Goal: Check status: Check status

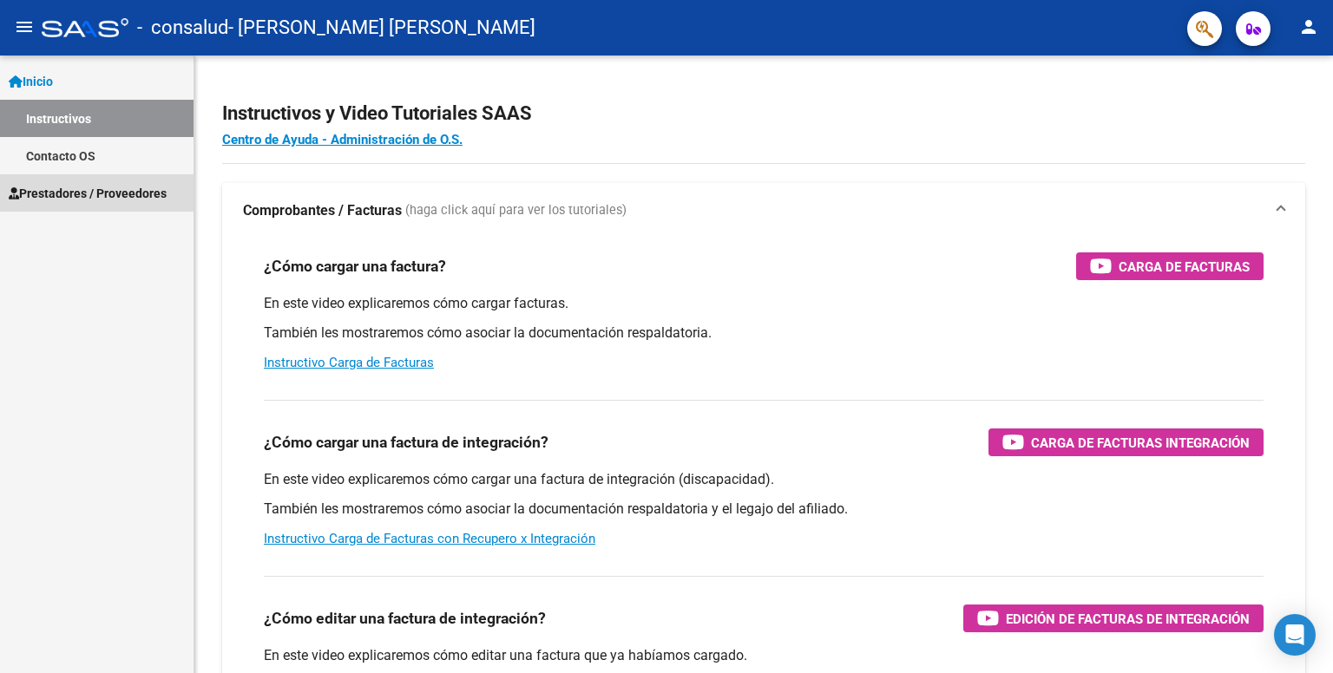
click at [101, 197] on span "Prestadores / Proveedores" at bounding box center [88, 193] width 158 height 19
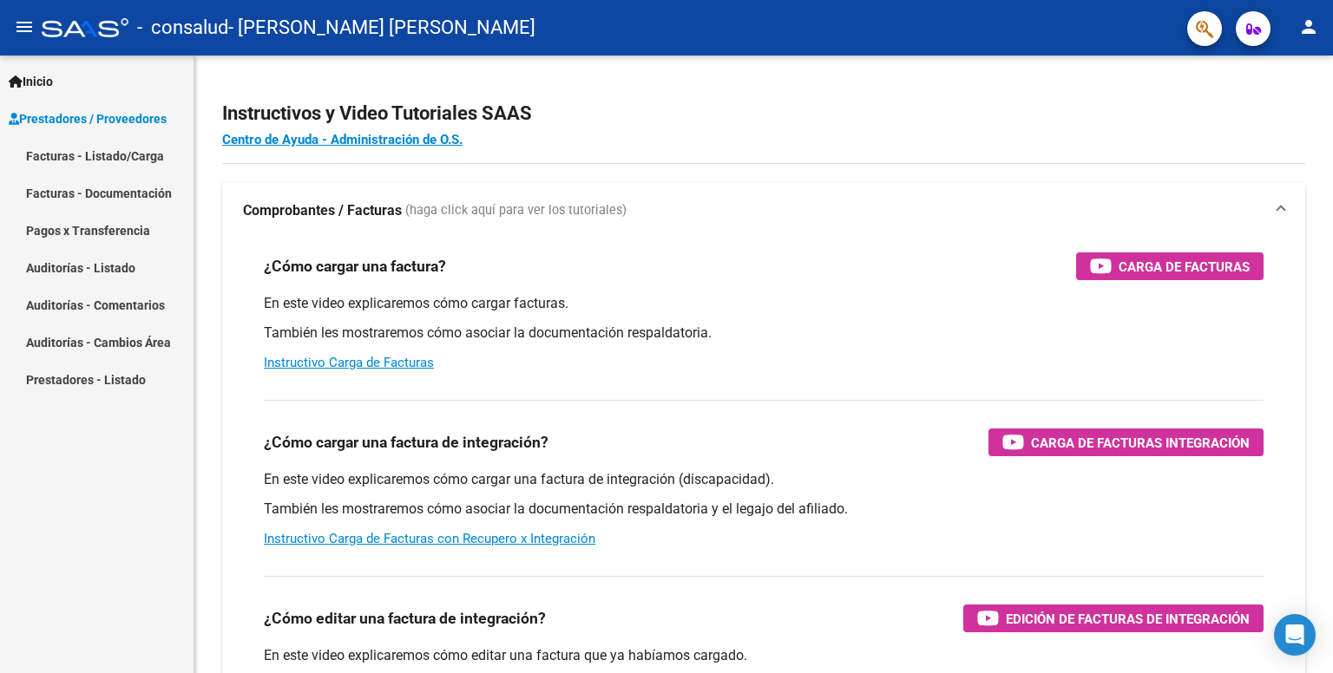
click at [142, 226] on link "Pagos x Transferencia" at bounding box center [96, 230] width 193 height 37
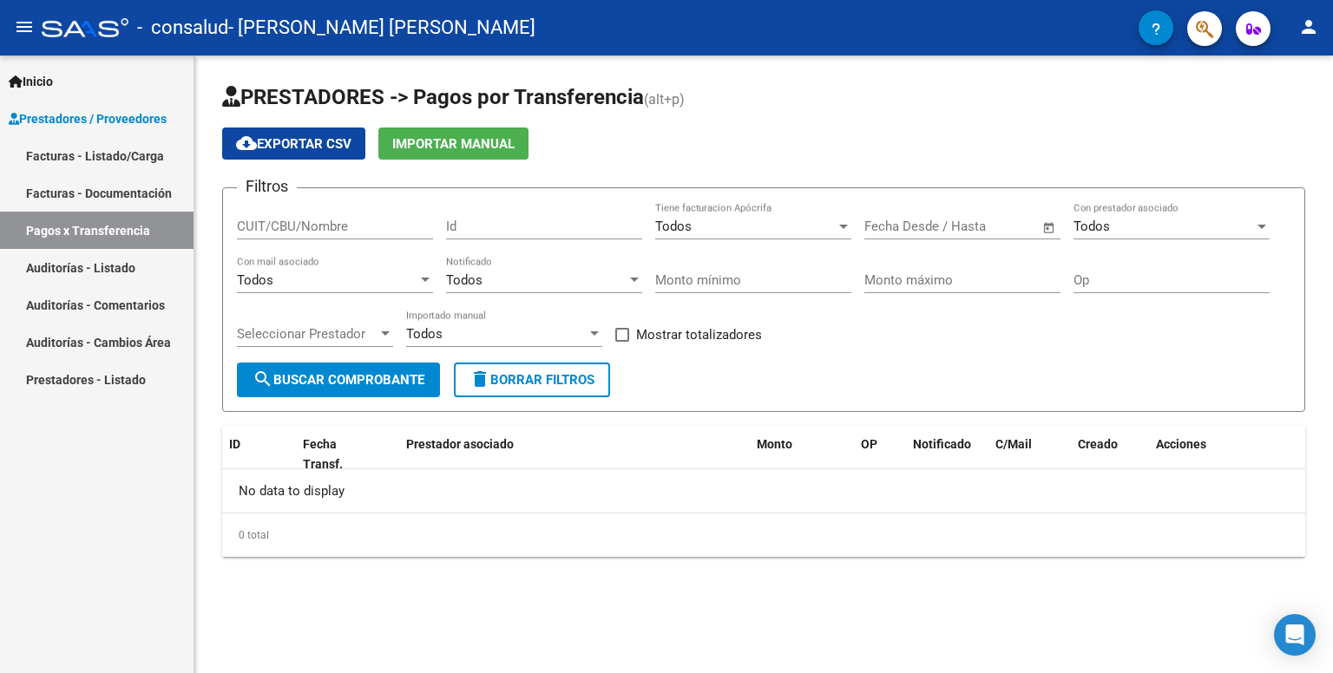
click at [368, 219] on input "CUIT/CBU/Nombre" at bounding box center [335, 227] width 196 height 16
type input "27404103550"
click at [502, 220] on input "Id" at bounding box center [544, 227] width 196 height 16
click at [686, 226] on span "Todos" at bounding box center [673, 227] width 36 height 16
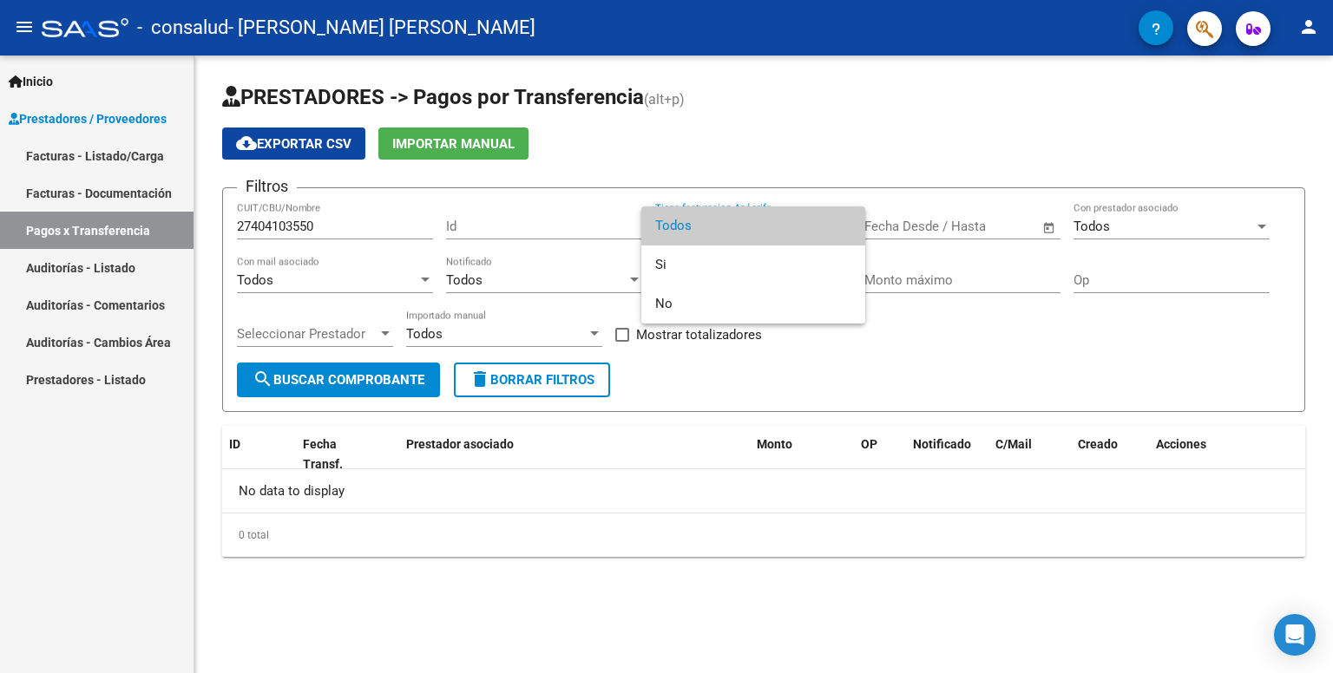
click at [881, 230] on div at bounding box center [666, 336] width 1333 height 673
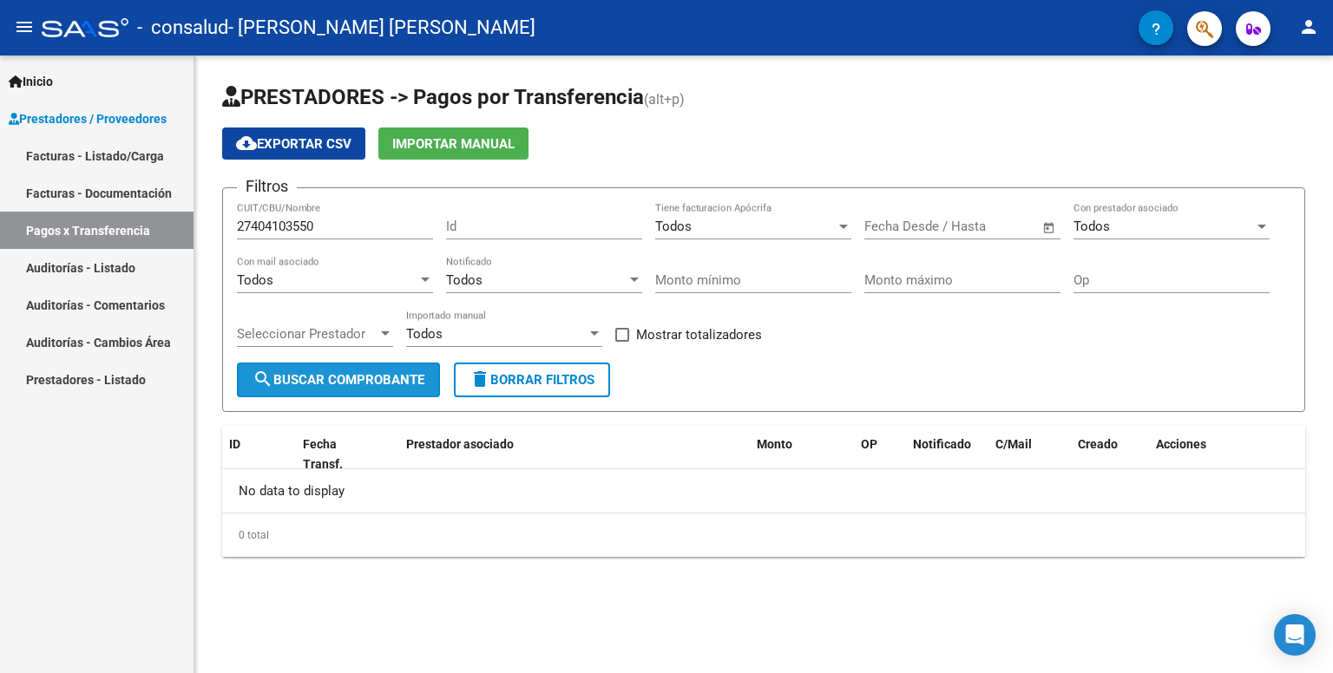
click at [298, 379] on span "search Buscar Comprobante" at bounding box center [338, 380] width 172 height 16
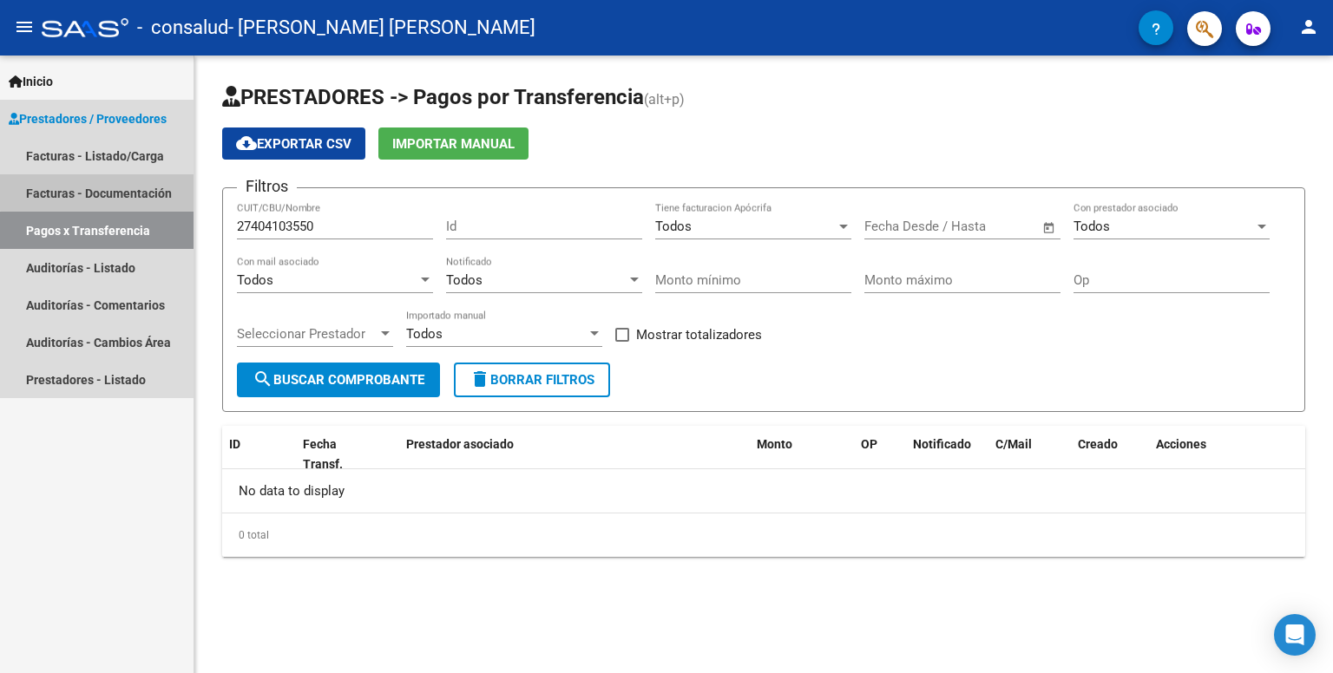
click at [126, 185] on link "Facturas - Documentación" at bounding box center [96, 192] width 193 height 37
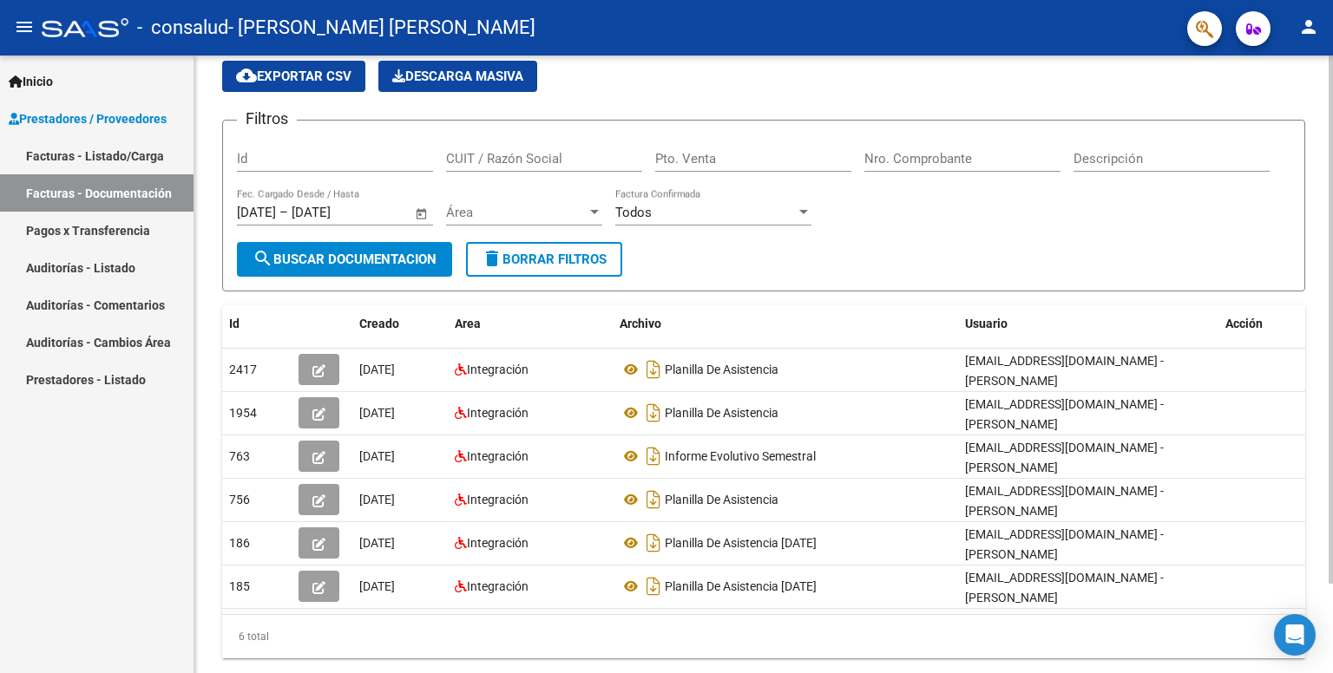
scroll to position [104, 0]
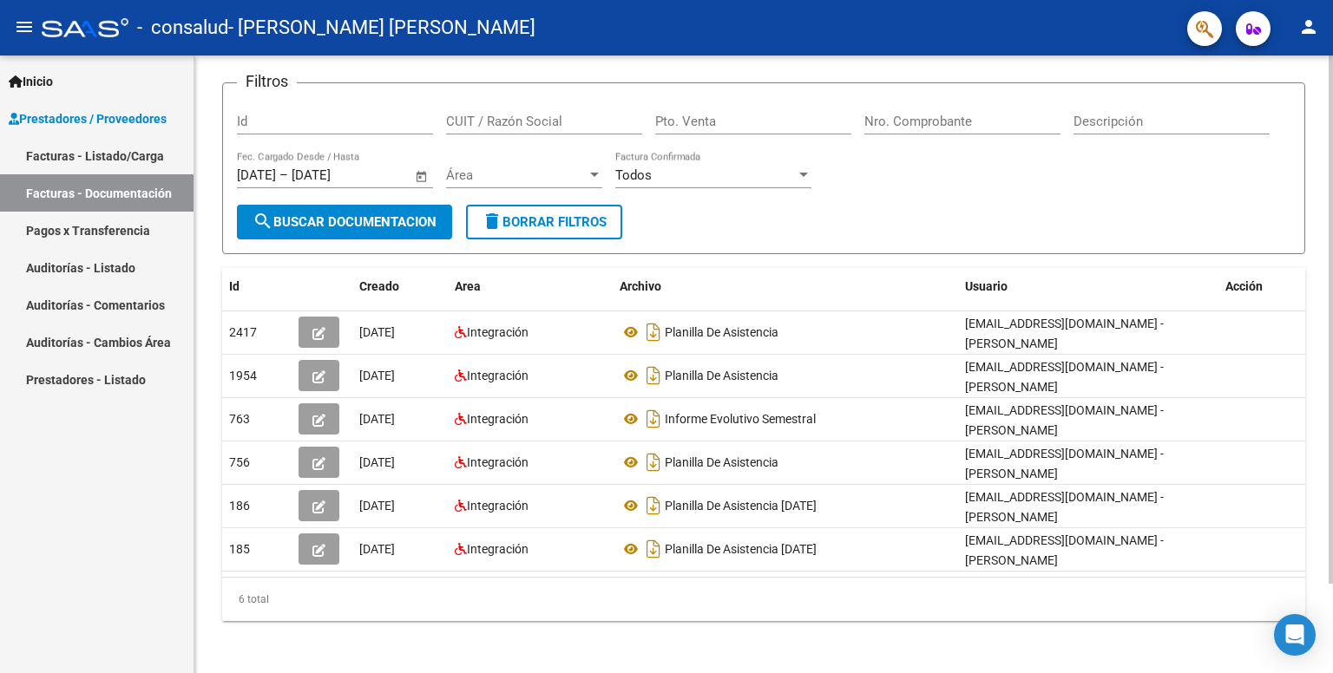
click at [1331, 354] on div at bounding box center [1330, 406] width 4 height 528
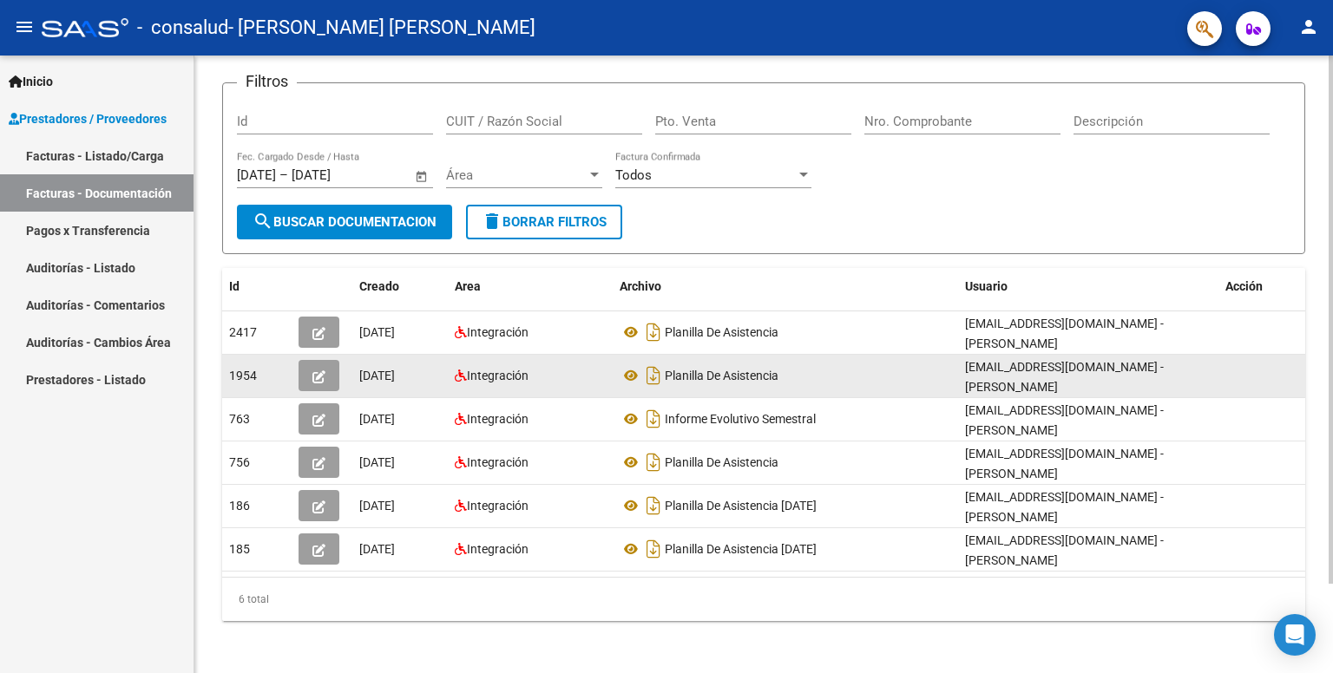
click at [753, 364] on div "Planilla De Asistencia" at bounding box center [785, 376] width 331 height 28
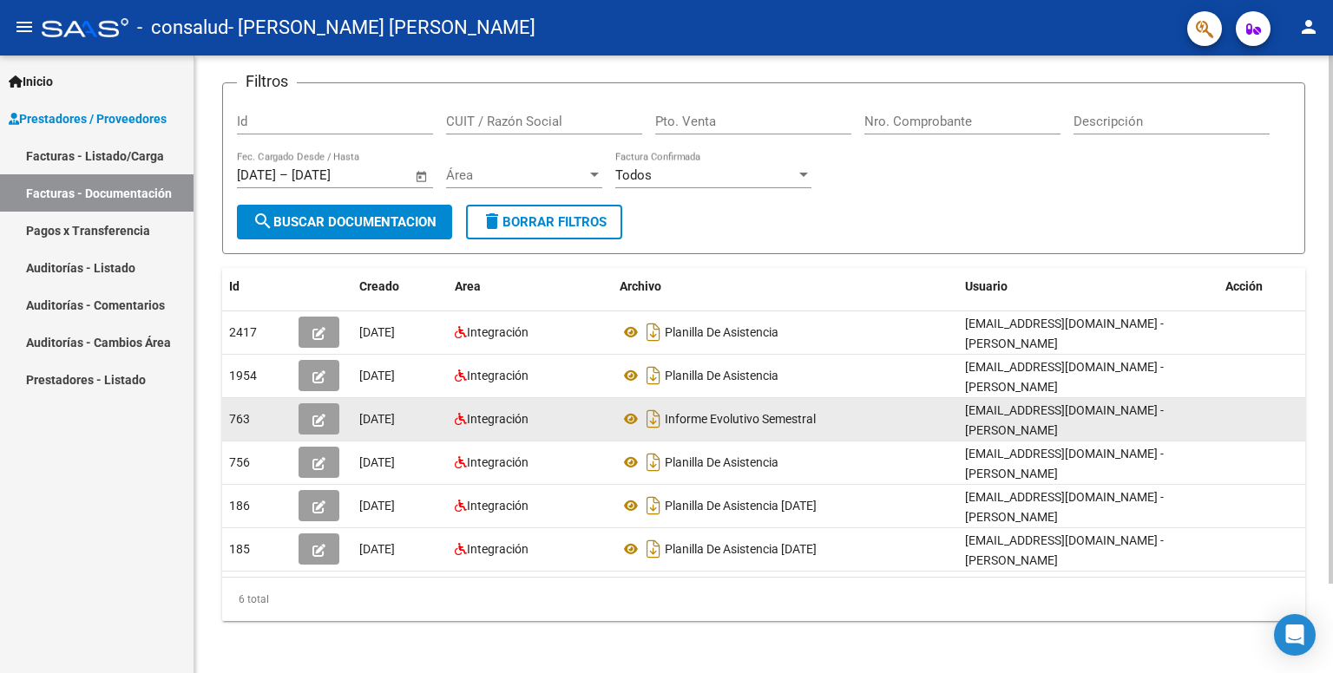
click at [395, 418] on span "[DATE]" at bounding box center [377, 419] width 36 height 14
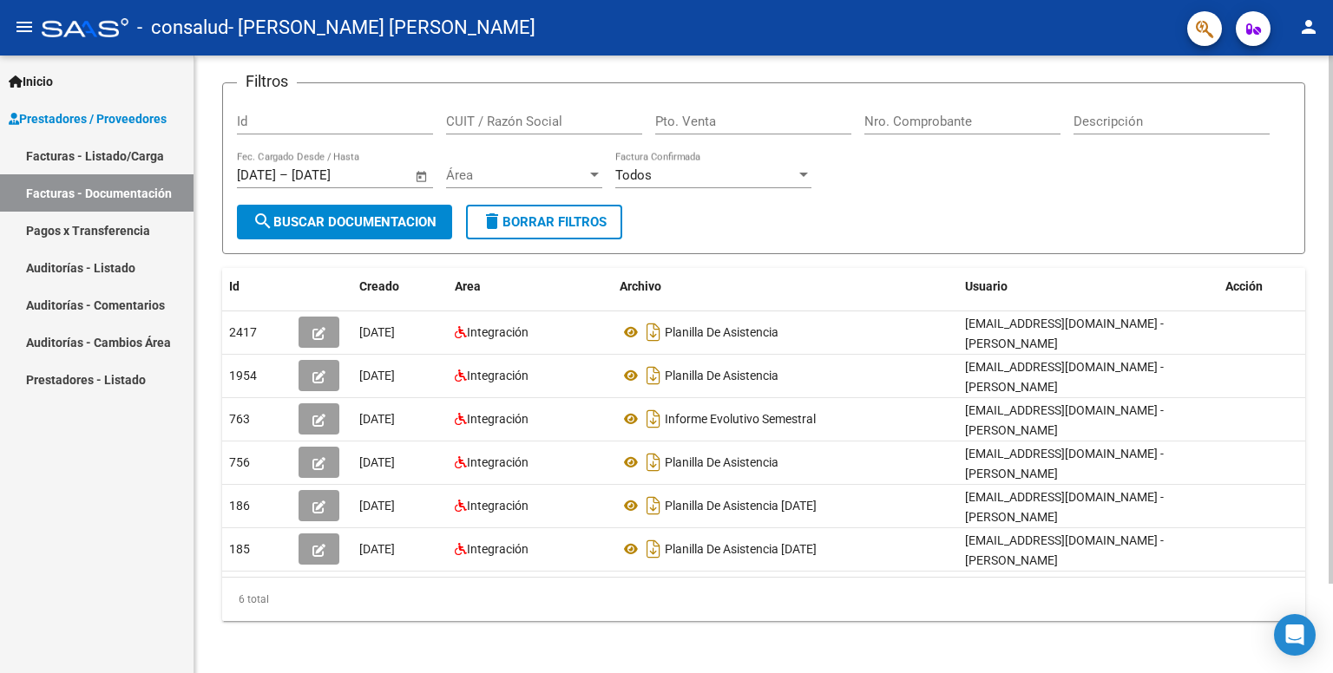
click at [1312, 449] on div "PRESTADORES -> Comprobantes - Documentación Respaldatoria cloud_download Export…" at bounding box center [763, 313] width 1138 height 725
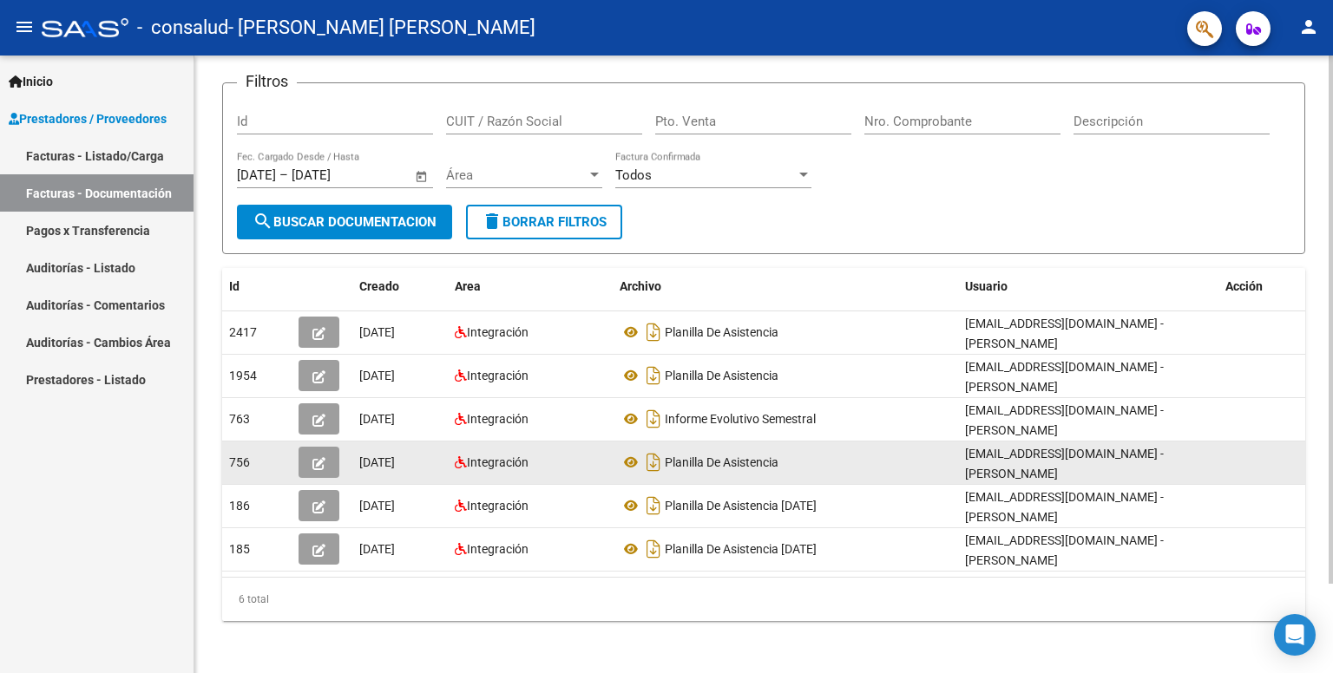
click at [1250, 443] on datatable-body-cell at bounding box center [1261, 463] width 87 height 43
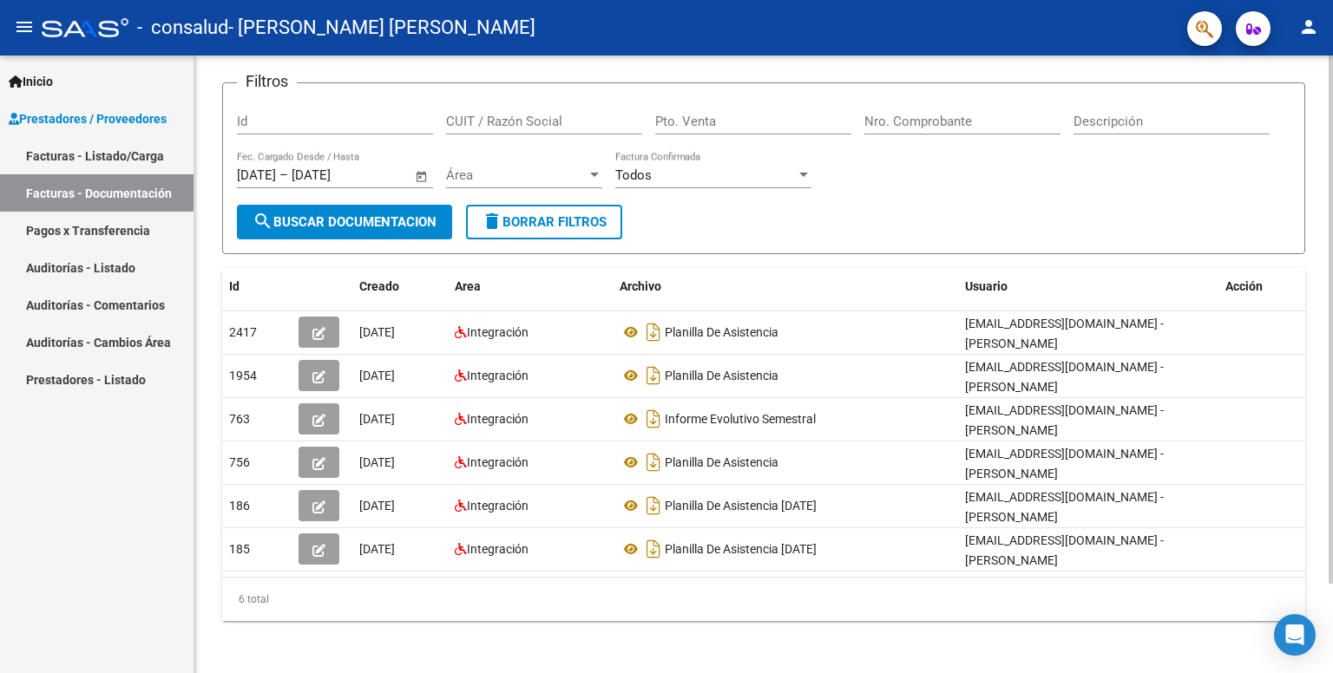
drag, startPoint x: 463, startPoint y: 574, endPoint x: 281, endPoint y: 586, distance: 182.6
click at [281, 586] on div "Id Creado Area Archivo Usuario Acción 2417 [DATE] Integración Planilla De Asist…" at bounding box center [763, 444] width 1083 height 353
click at [1332, 332] on div at bounding box center [1330, 406] width 4 height 528
click at [1332, 368] on div at bounding box center [1330, 406] width 4 height 528
click at [1319, 331] on div "PRESTADORES -> Comprobantes - Documentación Respaldatoria cloud_download Export…" at bounding box center [763, 313] width 1138 height 725
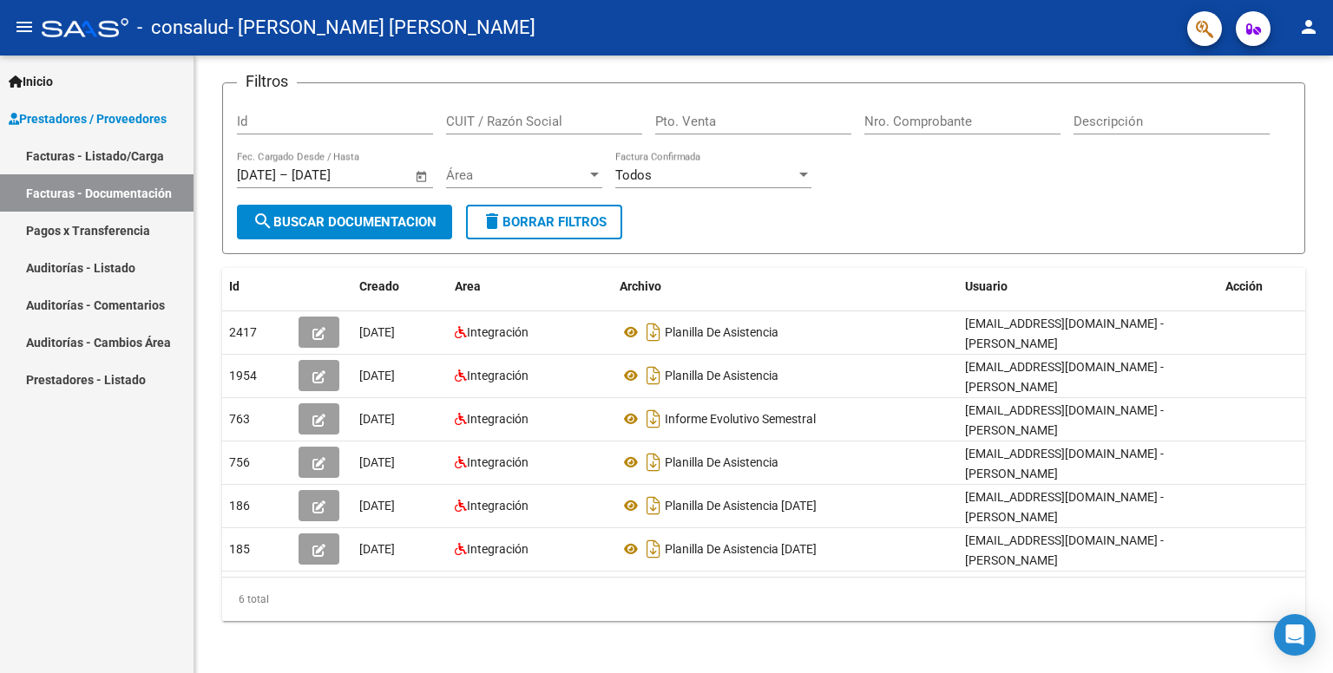
click at [16, 81] on icon at bounding box center [16, 81] width 14 height 12
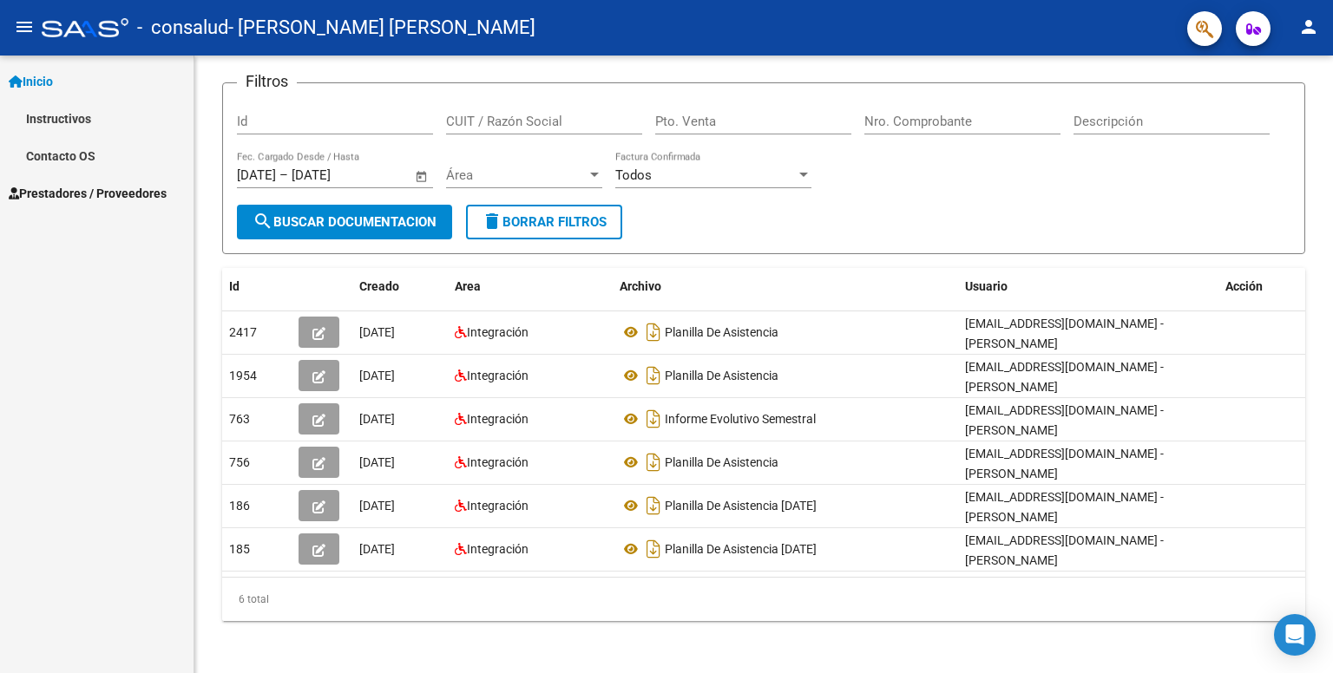
click at [30, 30] on mat-icon "menu" at bounding box center [24, 26] width 21 height 21
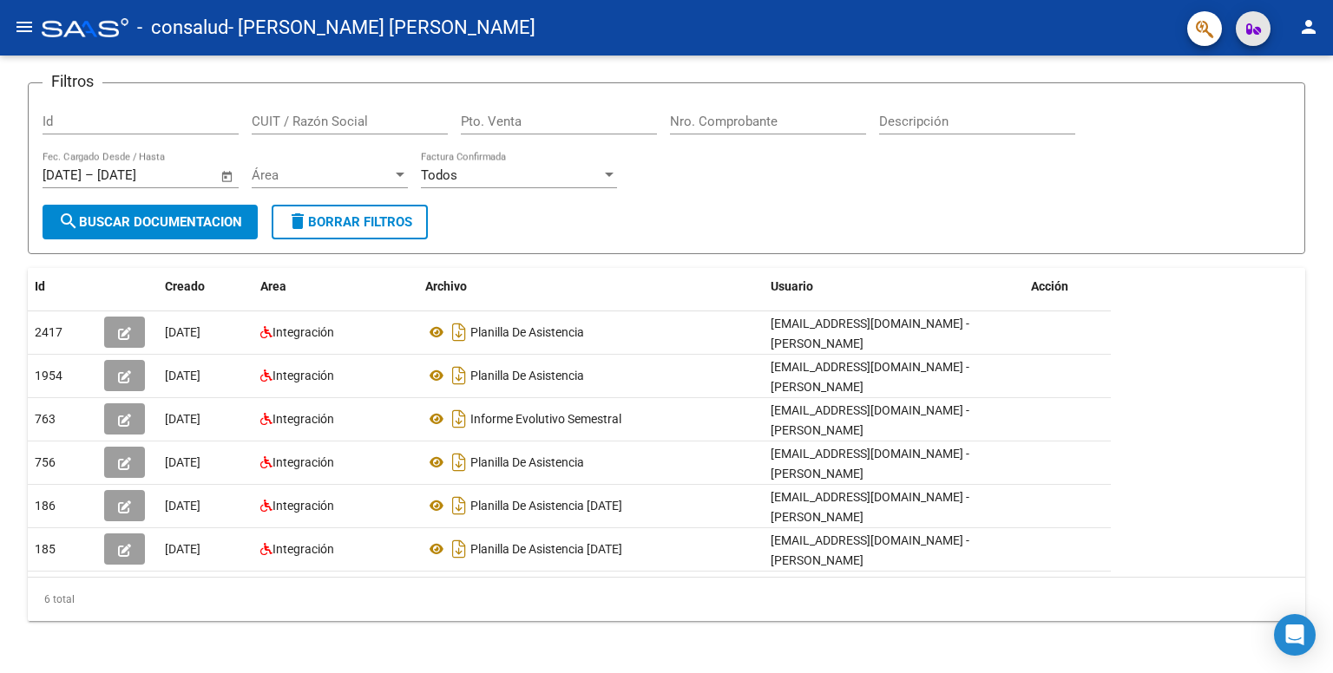
click at [1253, 27] on icon "button" at bounding box center [1253, 29] width 15 height 13
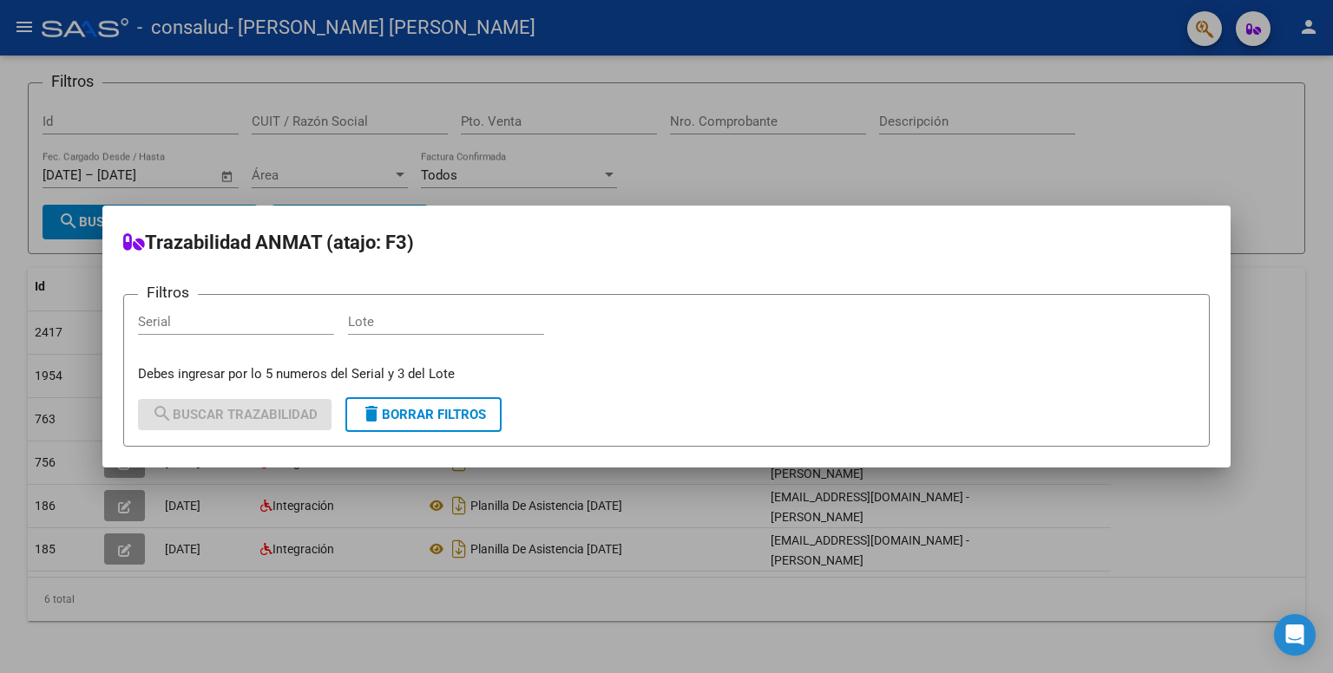
click at [1175, 93] on div at bounding box center [666, 336] width 1333 height 673
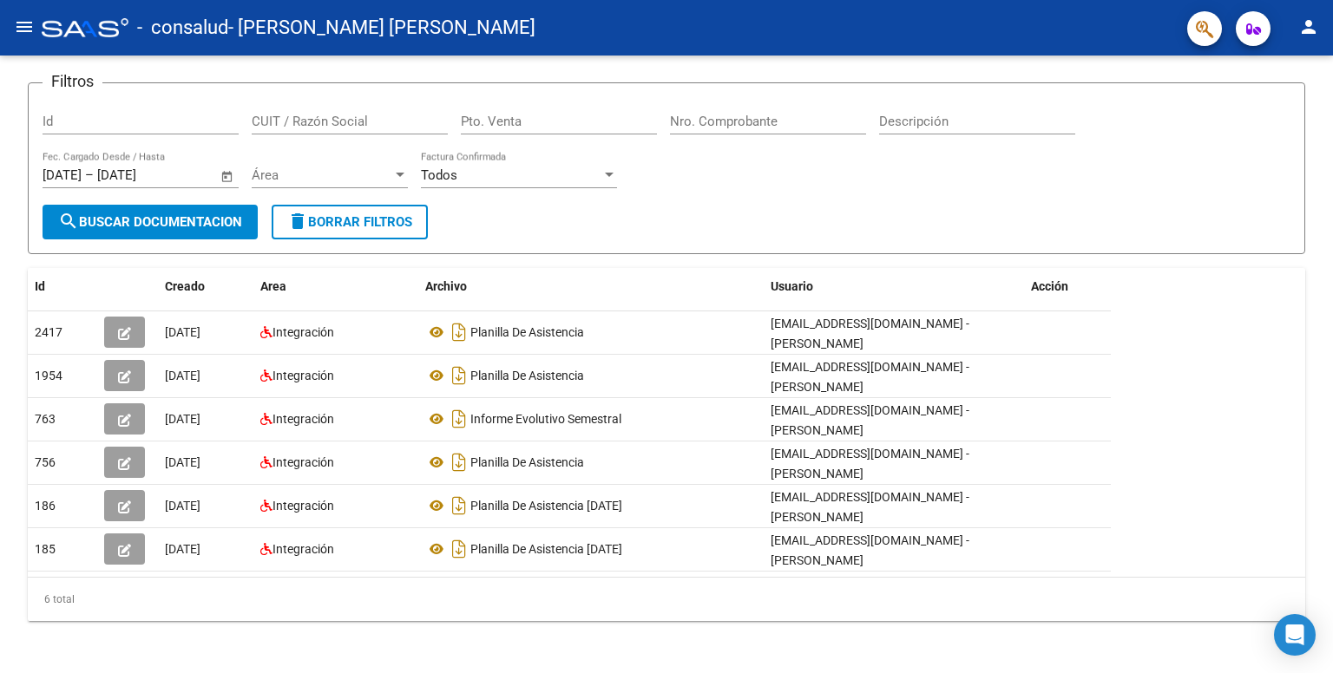
click at [1318, 35] on mat-icon "person" at bounding box center [1308, 26] width 21 height 21
click at [1267, 73] on button "person Mi Perfil" at bounding box center [1273, 73] width 106 height 42
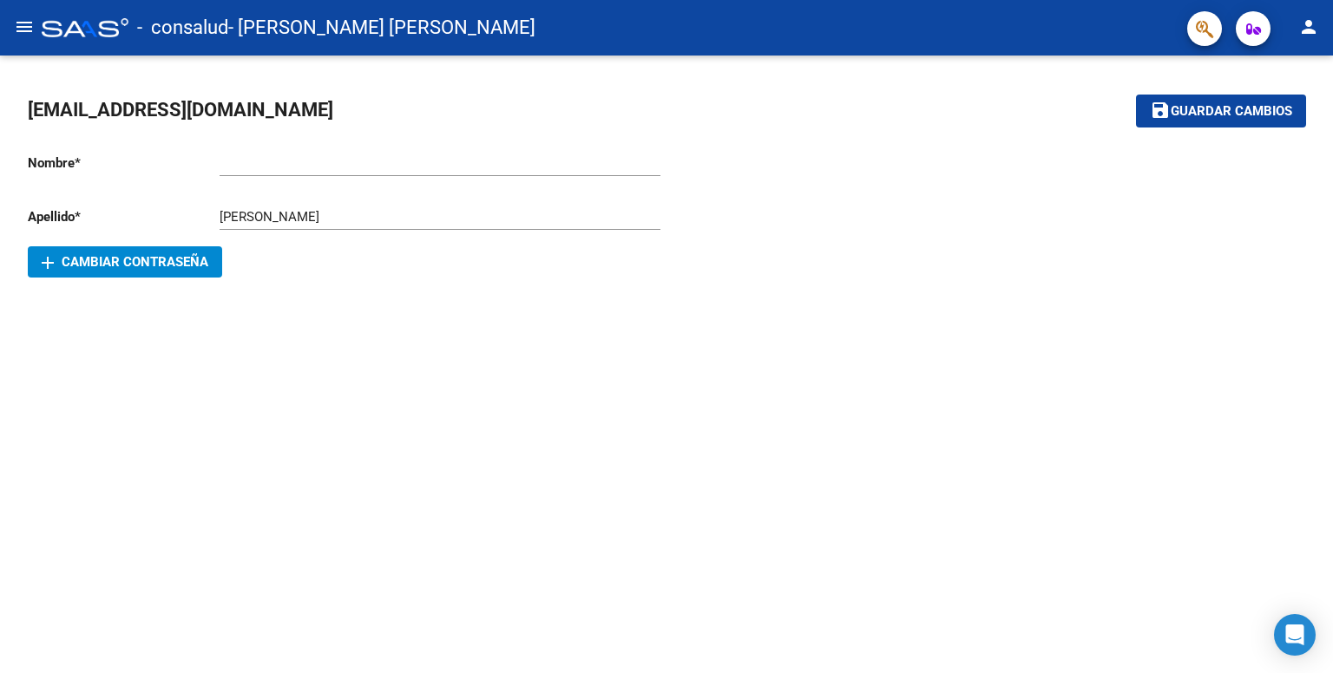
click at [593, 302] on div "[EMAIL_ADDRESS][DOMAIN_NAME] save Guardar cambios Nombre * Ingresar nombre Apel…" at bounding box center [666, 188] width 1333 height 264
